Goal: Task Accomplishment & Management: Manage account settings

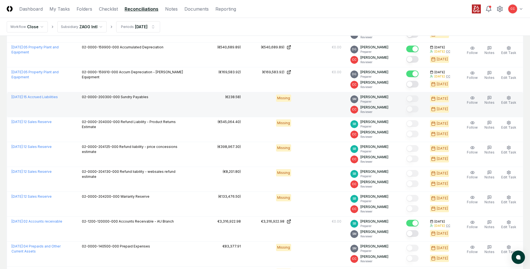
scroll to position [419, 0]
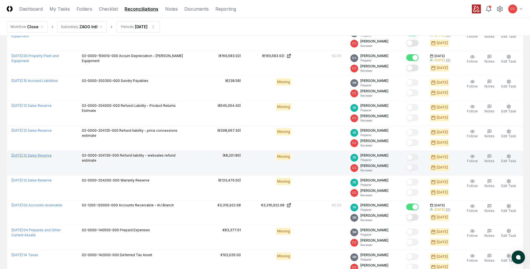
click at [45, 155] on link "[DATE] : 12 Sales Reserve" at bounding box center [31, 155] width 40 height 4
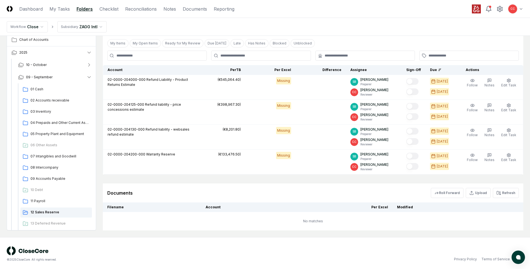
scroll to position [119, 0]
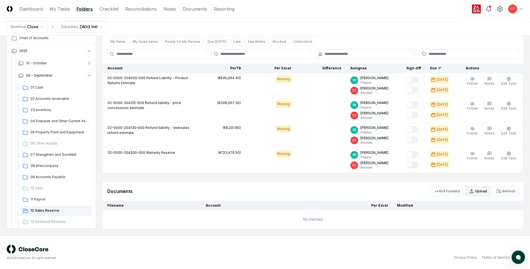
click at [476, 191] on button "Upload" at bounding box center [478, 191] width 25 height 10
click at [470, 224] on input "file" at bounding box center [479, 223] width 80 height 10
type input "**********"
click at [511, 236] on button "Upload" at bounding box center [508, 238] width 21 height 11
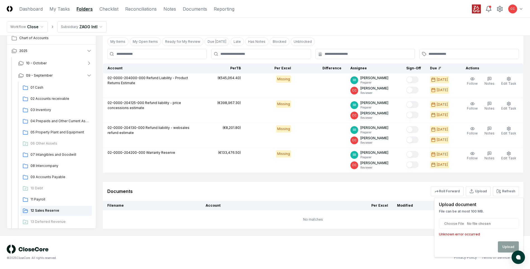
click at [505, 223] on input "file" at bounding box center [479, 223] width 80 height 10
click at [480, 191] on button "Upload" at bounding box center [478, 191] width 25 height 10
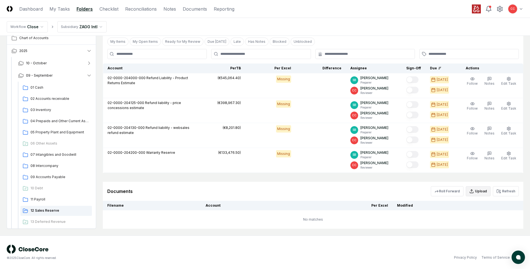
click at [483, 192] on button "Upload" at bounding box center [478, 191] width 25 height 10
click at [475, 225] on input "file" at bounding box center [479, 223] width 80 height 10
type input "**********"
click at [513, 240] on button "Upload" at bounding box center [508, 238] width 21 height 11
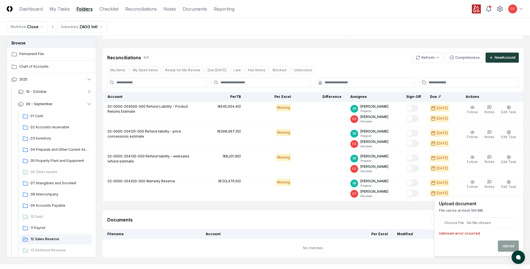
scroll to position [35, 0]
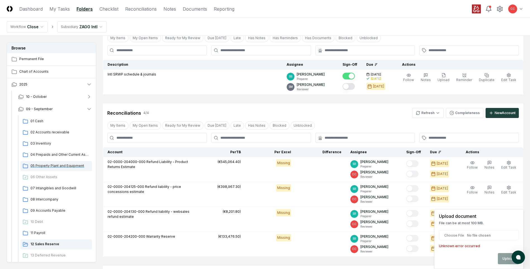
click at [61, 167] on span "05 Property Plant and Equipment" at bounding box center [59, 165] width 59 height 5
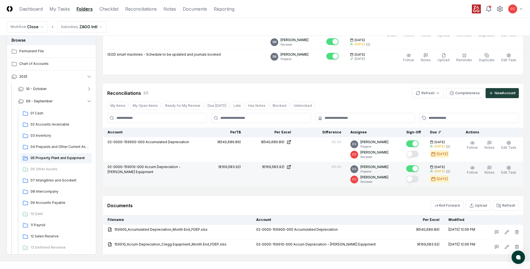
scroll to position [140, 0]
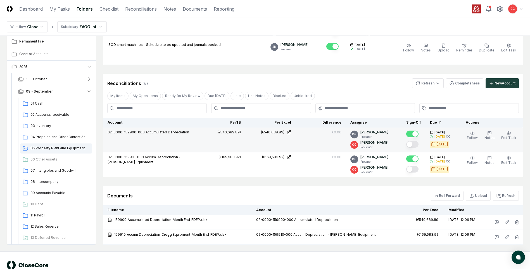
click at [414, 144] on button "Mark complete" at bounding box center [412, 144] width 12 height 7
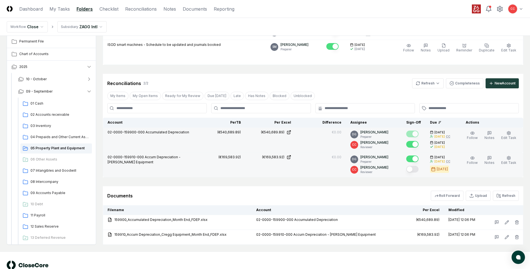
click at [415, 170] on button "Mark complete" at bounding box center [412, 169] width 12 height 7
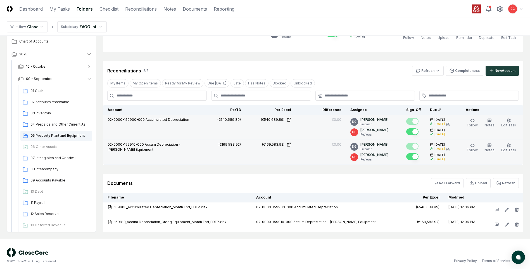
scroll to position [156, 0]
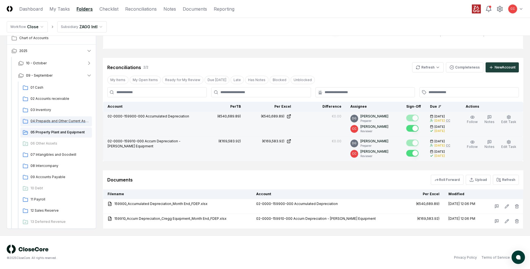
click at [61, 123] on span "04 Prepaids and Other Current Assets" at bounding box center [59, 120] width 59 height 5
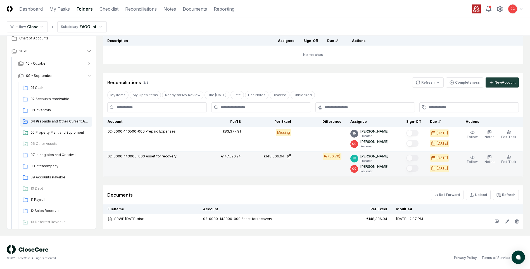
scroll to position [59, 0]
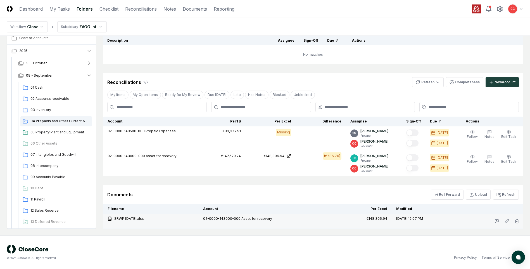
click at [442, 223] on td "[DATE] 12:07 PM" at bounding box center [425, 221] width 66 height 15
click at [515, 220] on icon "button" at bounding box center [516, 221] width 3 height 3
click at [511, 250] on button "Delete" at bounding box center [515, 252] width 20 height 11
click at [511, 251] on button "Delete" at bounding box center [515, 252] width 20 height 11
click at [518, 221] on icon "button" at bounding box center [516, 221] width 4 height 4
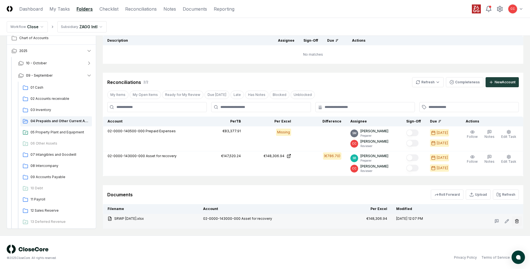
click at [517, 220] on icon "button" at bounding box center [516, 221] width 4 height 4
click at [510, 250] on button "Delete" at bounding box center [515, 252] width 20 height 11
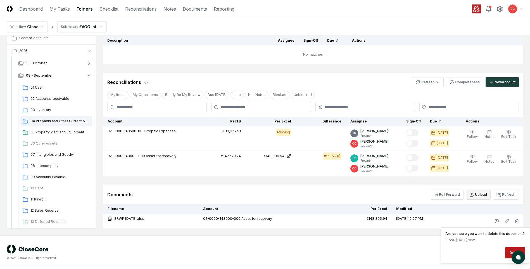
click at [480, 198] on button "Upload" at bounding box center [478, 194] width 25 height 10
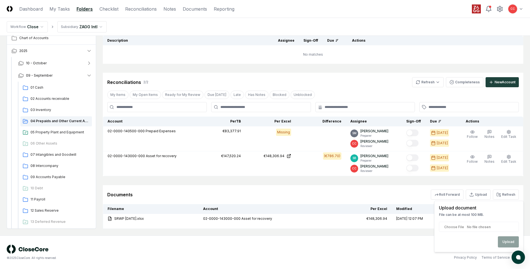
click at [497, 229] on input "file" at bounding box center [479, 226] width 80 height 10
type input "**********"
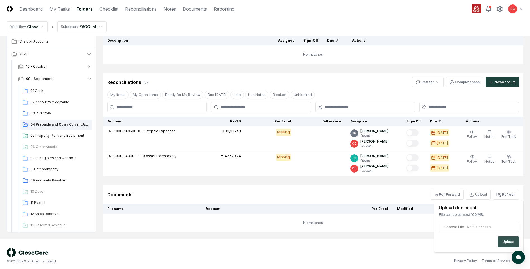
click at [509, 240] on button "Upload" at bounding box center [508, 241] width 21 height 11
click at [476, 195] on button "Upload" at bounding box center [478, 194] width 25 height 10
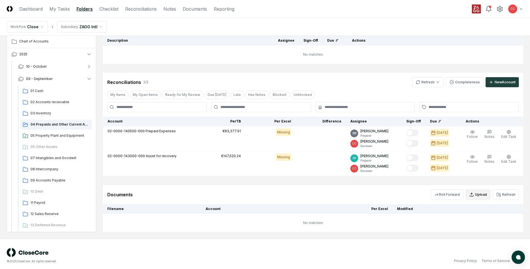
click at [481, 197] on button "Upload" at bounding box center [478, 194] width 25 height 10
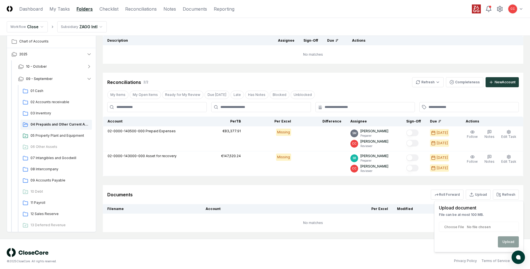
click at [477, 227] on input "file" at bounding box center [479, 226] width 80 height 10
type input "**********"
click at [506, 242] on button "Upload" at bounding box center [508, 241] width 21 height 11
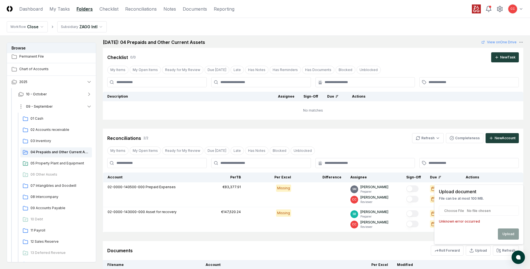
scroll to position [0, 0]
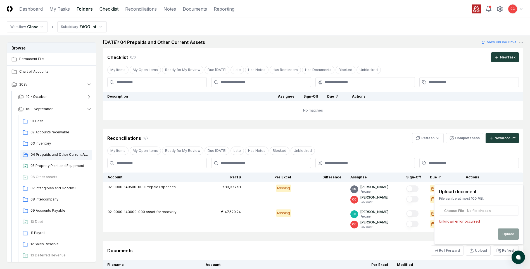
click at [111, 7] on link "Checklist" at bounding box center [108, 9] width 19 height 7
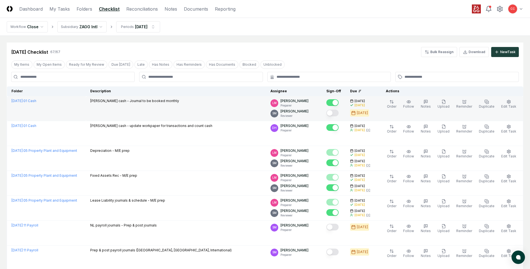
click at [337, 113] on button "Mark complete" at bounding box center [332, 112] width 12 height 7
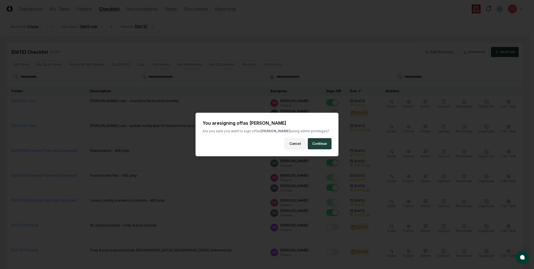
click at [299, 143] on button "Cancel" at bounding box center [295, 143] width 21 height 11
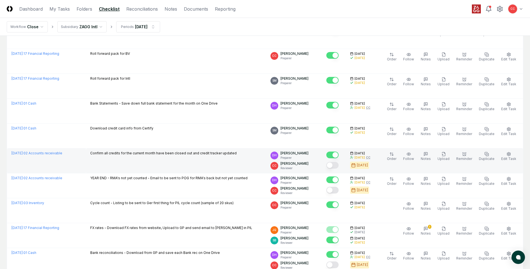
scroll to position [307, 0]
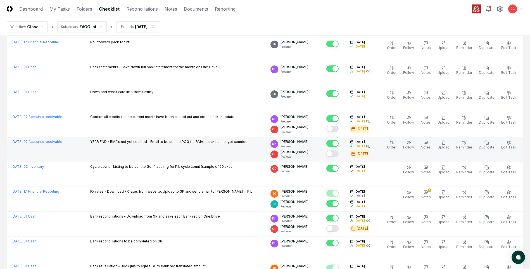
click at [336, 154] on button "Mark complete" at bounding box center [332, 153] width 12 height 7
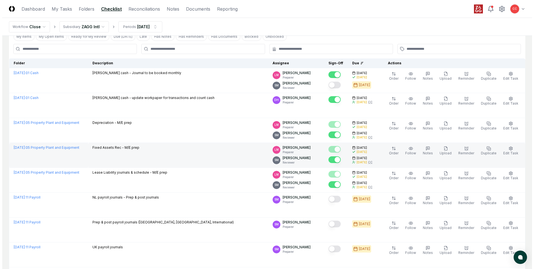
scroll to position [0, 0]
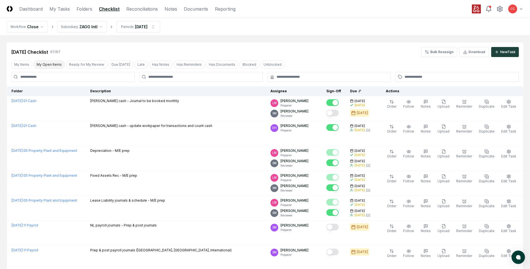
click at [51, 66] on button "My Open Items" at bounding box center [49, 64] width 31 height 8
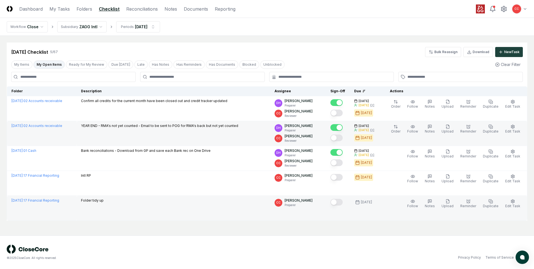
click at [342, 203] on button "Mark complete" at bounding box center [336, 202] width 12 height 7
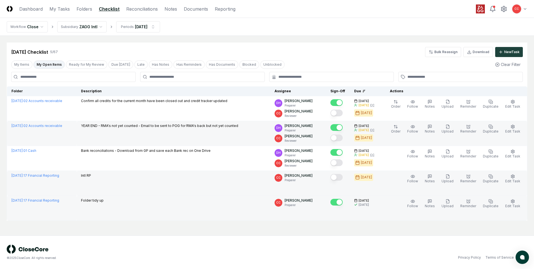
click at [337, 177] on button "Mark complete" at bounding box center [336, 177] width 12 height 7
click at [73, 67] on button "Ready for My Review" at bounding box center [86, 64] width 41 height 8
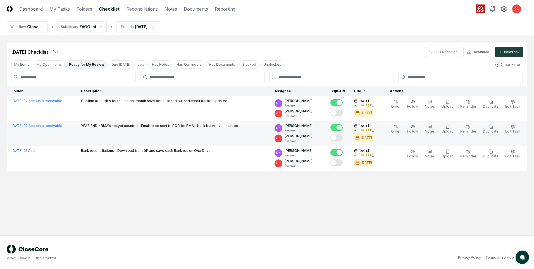
click at [99, 27] on html "CloseCore Dashboard My Tasks Folders Checklist Reconciliations Notes Documents …" at bounding box center [267, 134] width 534 height 269
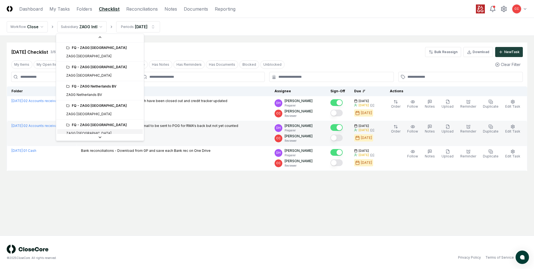
scroll to position [227, 0]
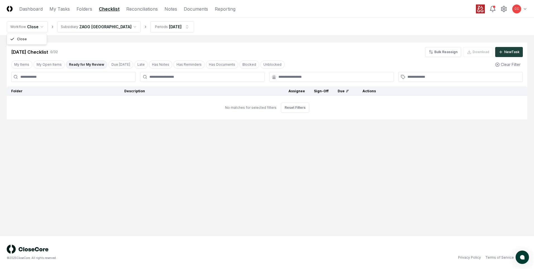
click at [40, 30] on html "CloseCore Dashboard My Tasks Folders Checklist Reconciliations Notes Documents …" at bounding box center [267, 134] width 534 height 269
drag, startPoint x: 250, startPoint y: 218, endPoint x: 182, endPoint y: 144, distance: 99.8
click at [250, 216] on html "CloseCore Dashboard My Tasks Folders Checklist Reconciliations Notes Documents …" at bounding box center [267, 134] width 534 height 269
drag, startPoint x: 86, startPoint y: 65, endPoint x: 53, endPoint y: 66, distance: 32.7
click at [86, 65] on button "Ready for My Review" at bounding box center [86, 64] width 41 height 8
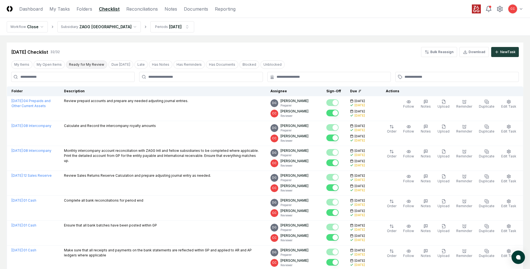
click at [81, 67] on button "Ready for My Review" at bounding box center [86, 64] width 41 height 8
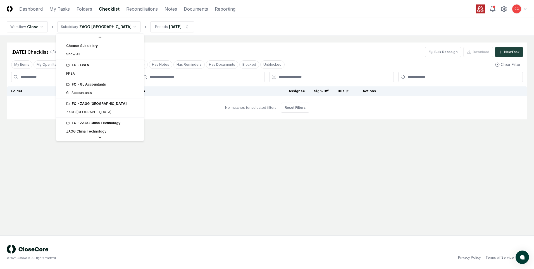
click at [105, 26] on html "CloseCore Dashboard My Tasks Folders Checklist Reconciliations Notes Documents …" at bounding box center [267, 134] width 534 height 269
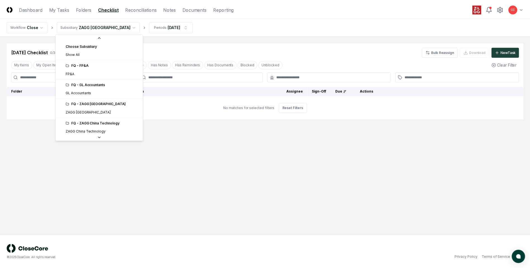
scroll to position [194, 0]
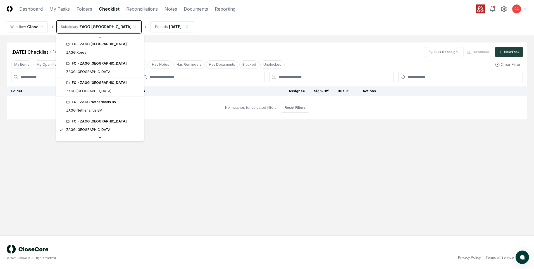
drag, startPoint x: 153, startPoint y: 52, endPoint x: 142, endPoint y: 36, distance: 19.3
click at [152, 49] on html "CloseCore Dashboard My Tasks Folders Checklist Reconciliations Notes Documents …" at bounding box center [267, 134] width 534 height 269
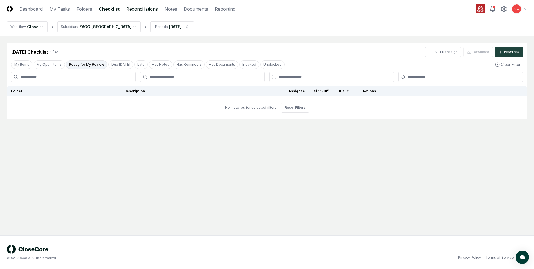
click at [143, 11] on link "Reconciliations" at bounding box center [142, 9] width 32 height 7
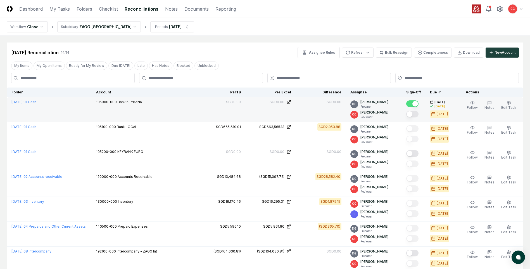
click at [413, 114] on button "Mark complete" at bounding box center [412, 114] width 12 height 7
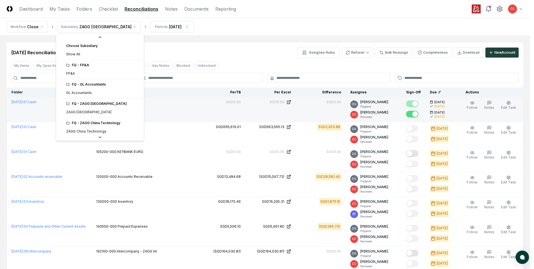
click at [112, 29] on html "CloseCore Dashboard My Tasks Folders Checklist Reconciliations Notes Documents …" at bounding box center [267, 242] width 534 height 485
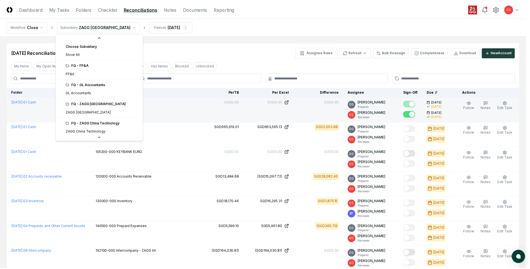
scroll to position [194, 0]
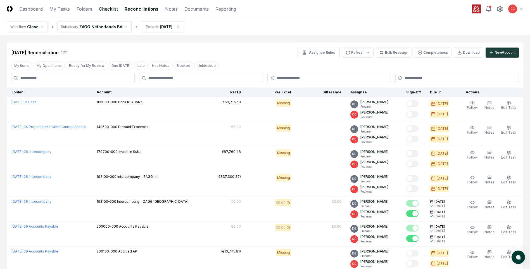
click at [110, 8] on link "Checklist" at bounding box center [108, 9] width 19 height 7
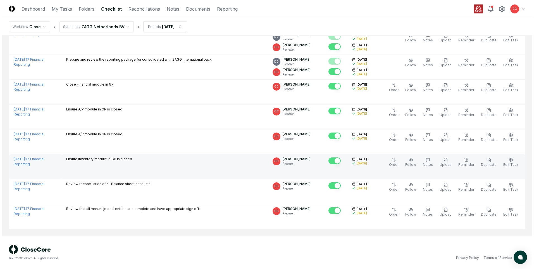
scroll to position [613, 0]
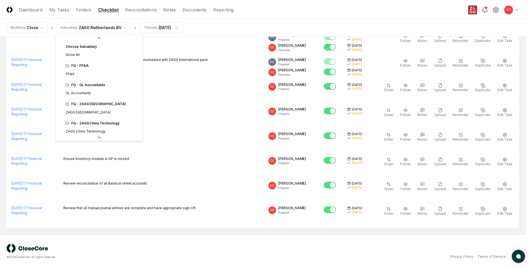
scroll to position [175, 0]
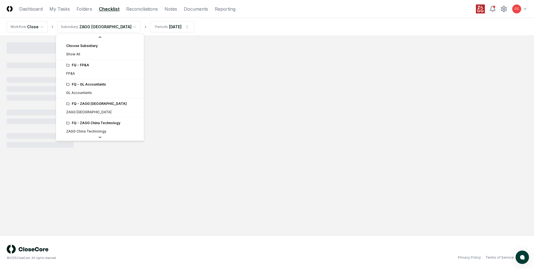
click at [116, 29] on html "CloseCore Dashboard My Tasks Folders Checklist Reconciliations Notes Documents …" at bounding box center [267, 134] width 534 height 269
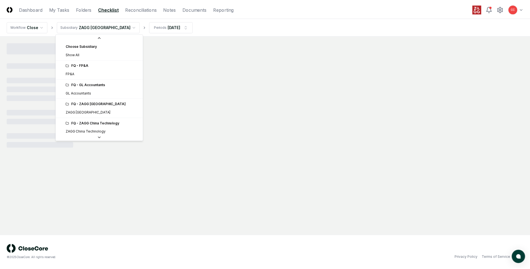
scroll to position [149, 0]
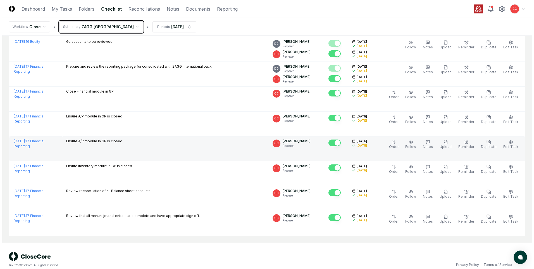
scroll to position [663, 0]
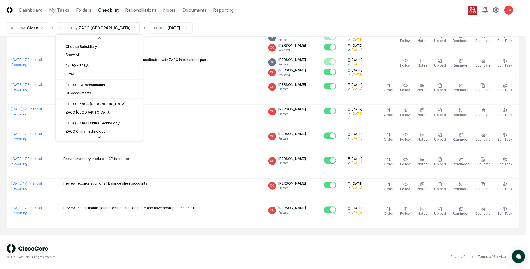
scroll to position [137, 0]
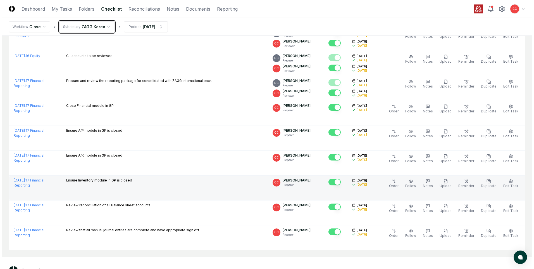
scroll to position [663, 0]
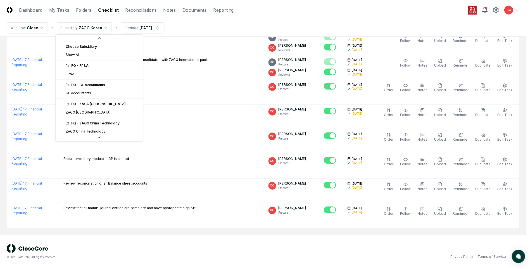
scroll to position [117, 0]
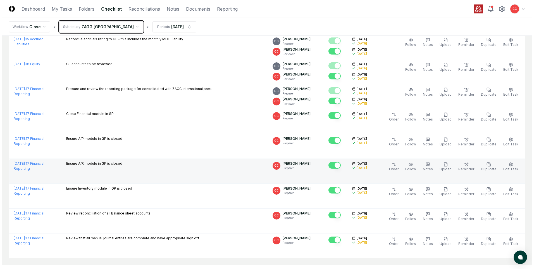
scroll to position [663, 0]
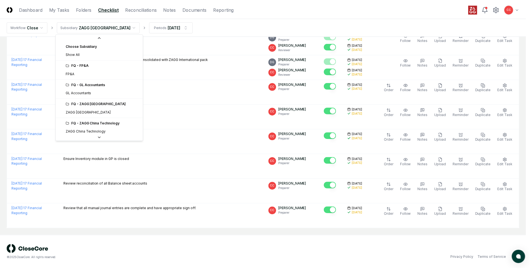
scroll to position [98, 0]
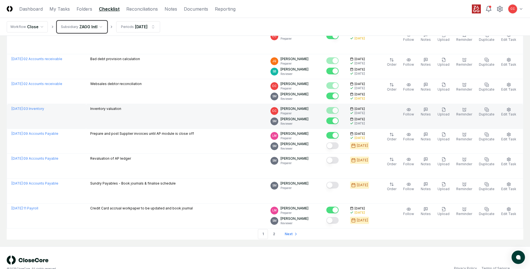
scroll to position [1122, 0]
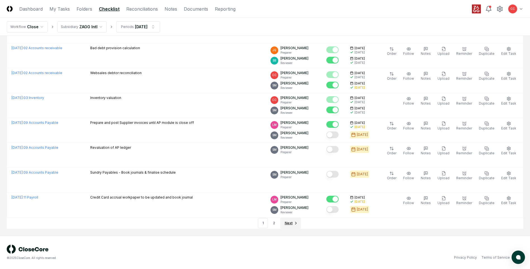
click at [289, 223] on span "Next" at bounding box center [289, 222] width 8 height 5
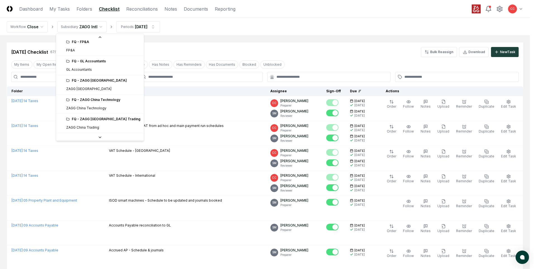
scroll to position [23, 0]
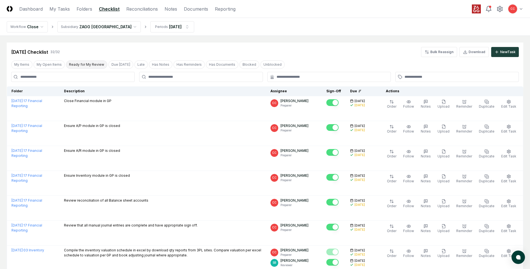
click at [86, 65] on button "Ready for My Review" at bounding box center [86, 64] width 41 height 8
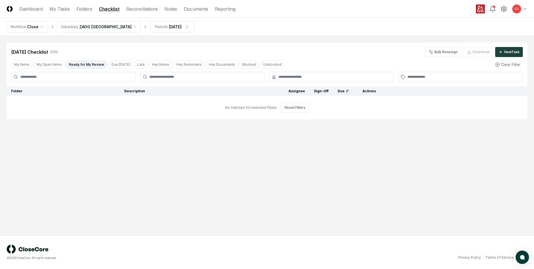
click at [112, 29] on html "CloseCore Dashboard My Tasks Folders Checklist Reconciliations Notes Documents …" at bounding box center [267, 134] width 534 height 269
drag, startPoint x: 195, startPoint y: 152, endPoint x: 162, endPoint y: 24, distance: 132.5
click at [195, 150] on html "CloseCore Dashboard My Tasks Folders Checklist Reconciliations Notes Documents …" at bounding box center [267, 134] width 534 height 269
